Goal: Task Accomplishment & Management: Manage account settings

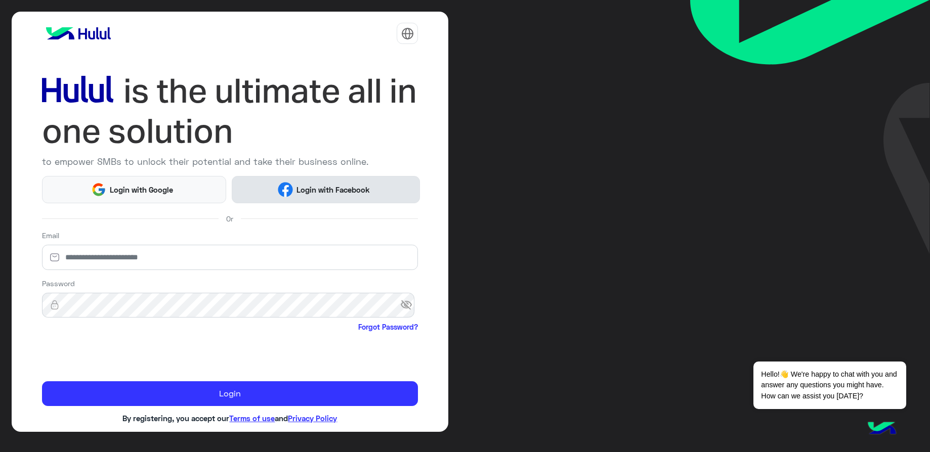
click at [336, 196] on button "Login with Facebook" at bounding box center [326, 189] width 188 height 27
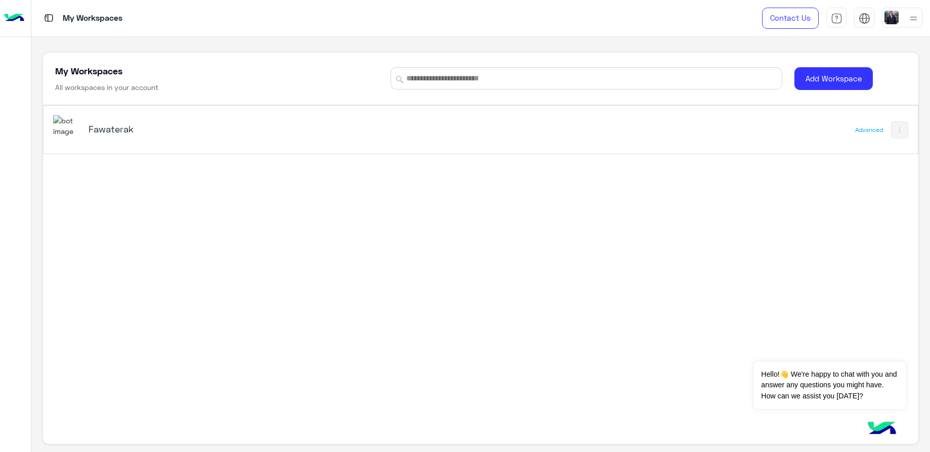
click at [116, 133] on h5 "Fawaterak" at bounding box center [243, 129] width 308 height 12
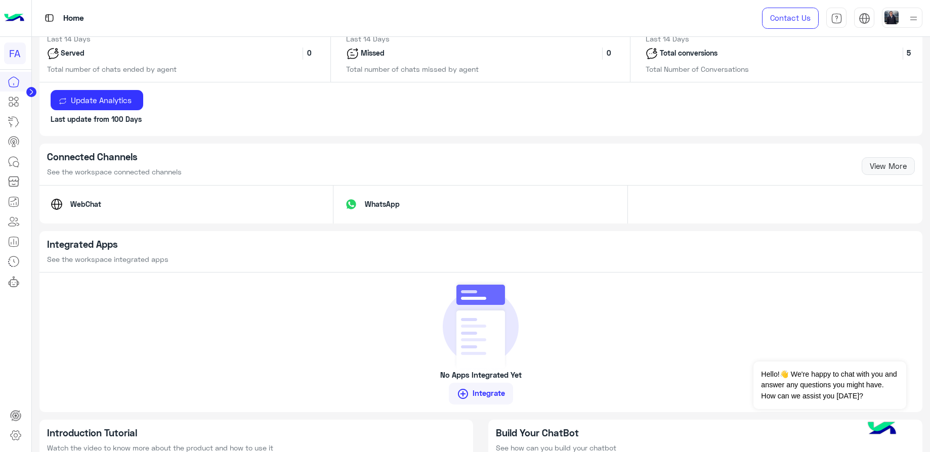
scroll to position [551, 0]
click at [881, 162] on link "View More" at bounding box center [888, 166] width 53 height 18
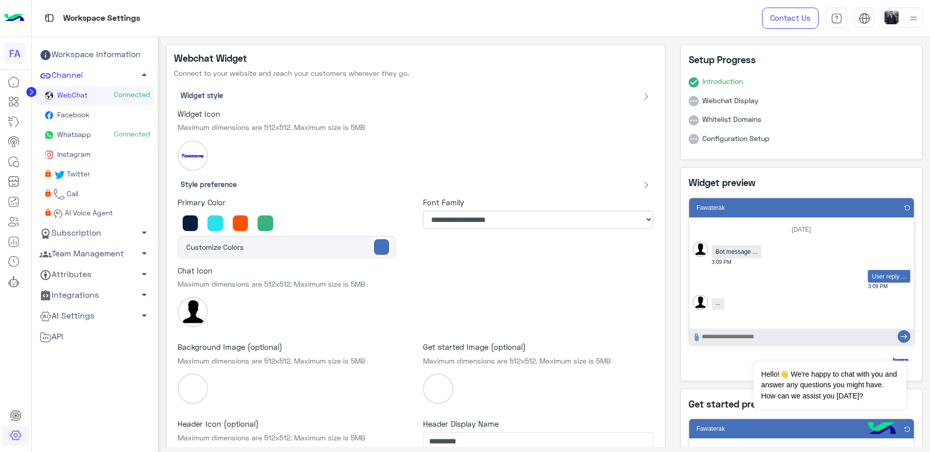
click at [83, 111] on span "Facebook" at bounding box center [72, 114] width 34 height 9
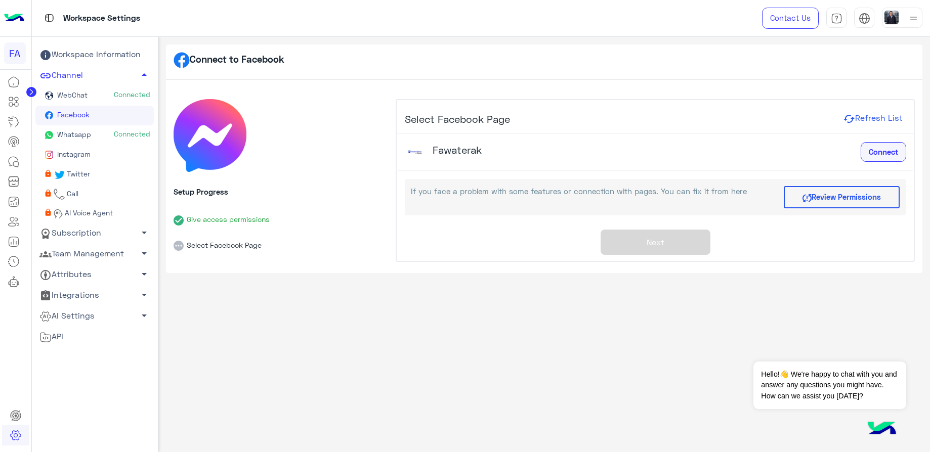
click at [886, 149] on span "Connect" at bounding box center [883, 151] width 29 height 9
click at [520, 418] on div "Connect to Facebook Setup Progress Give access permissions Select Facebook Page…" at bounding box center [544, 242] width 772 height 411
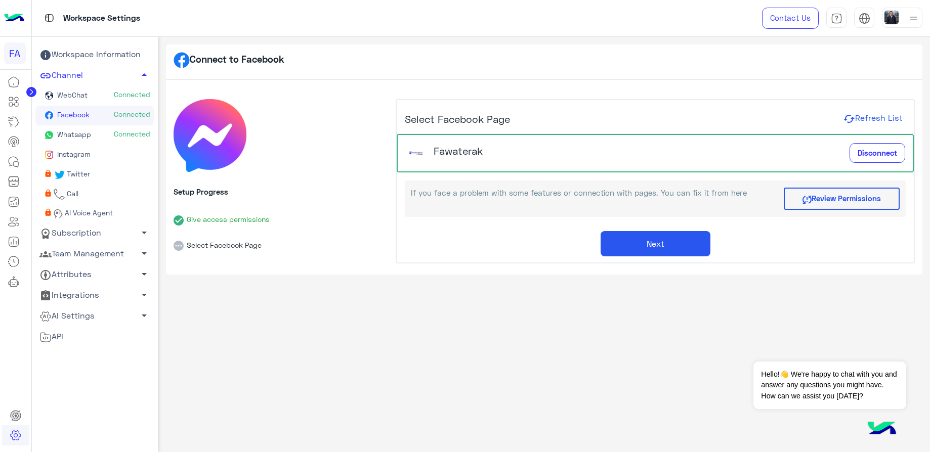
click at [653, 237] on button "Next" at bounding box center [656, 243] width 110 height 25
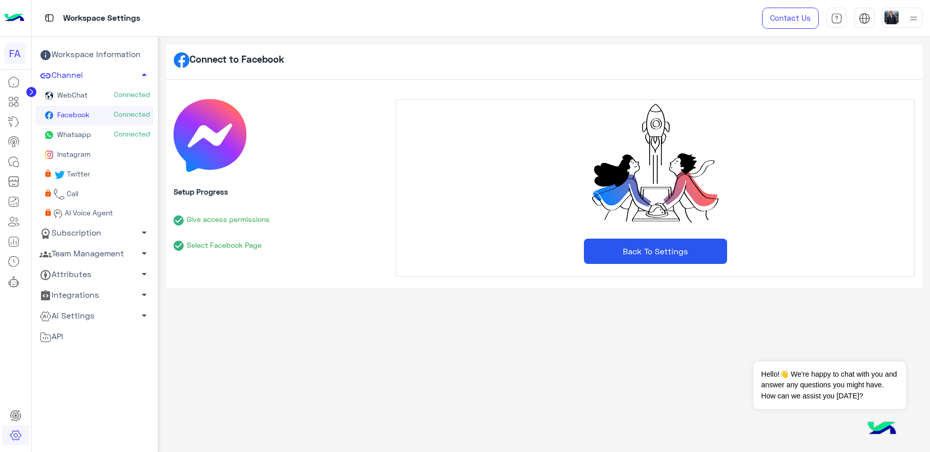
click at [115, 156] on link "Instagram" at bounding box center [94, 155] width 118 height 20
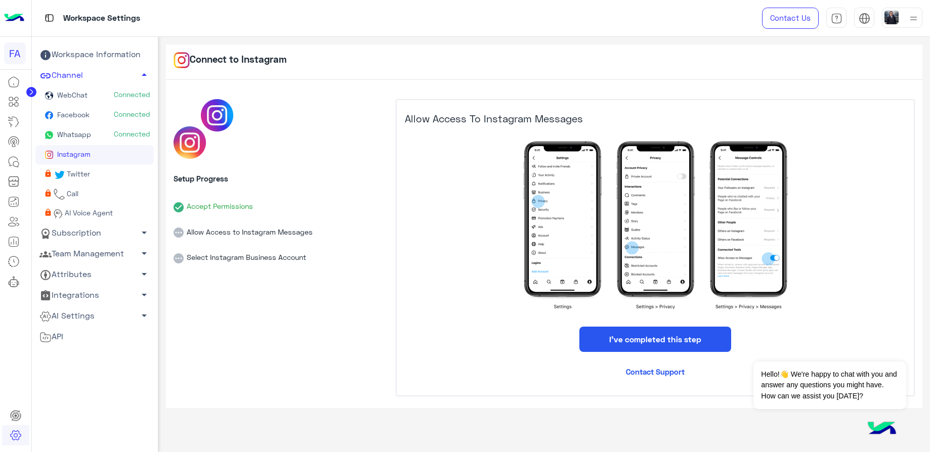
click at [636, 338] on button "I’ve completed this step" at bounding box center [655, 339] width 152 height 25
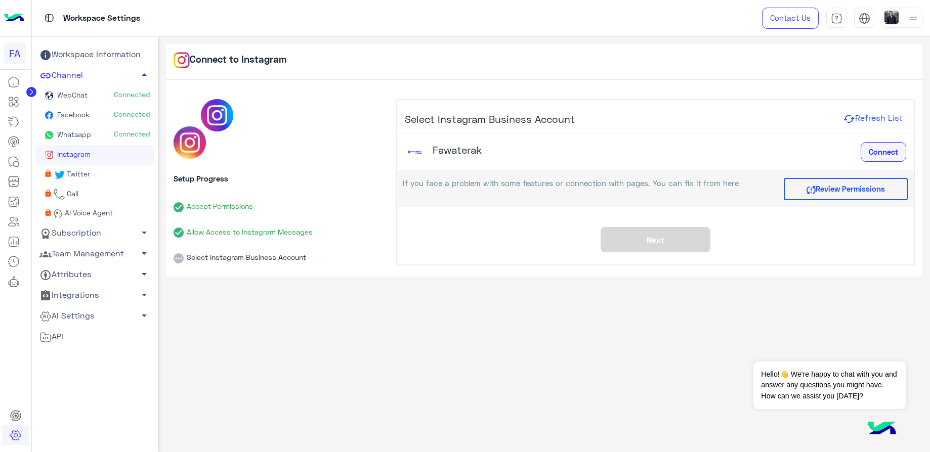
click at [878, 152] on span "Connect" at bounding box center [883, 151] width 29 height 9
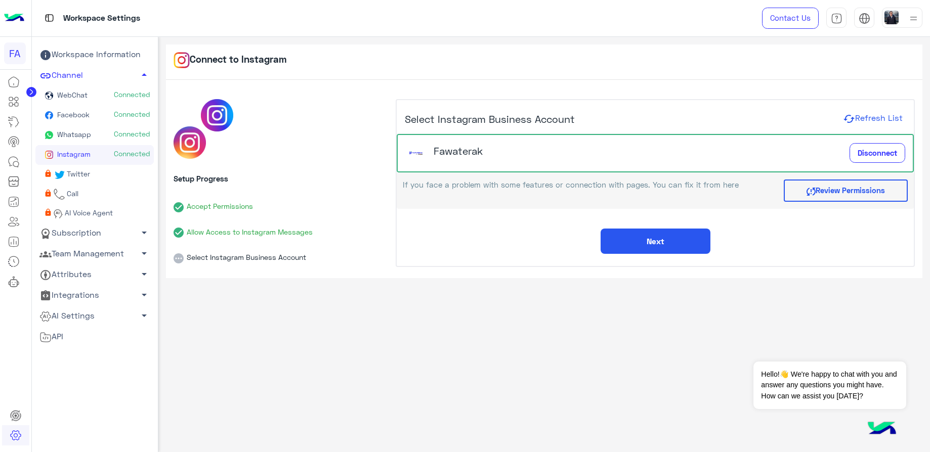
click at [657, 238] on button "Next" at bounding box center [656, 241] width 110 height 25
